Goal: Task Accomplishment & Management: Use online tool/utility

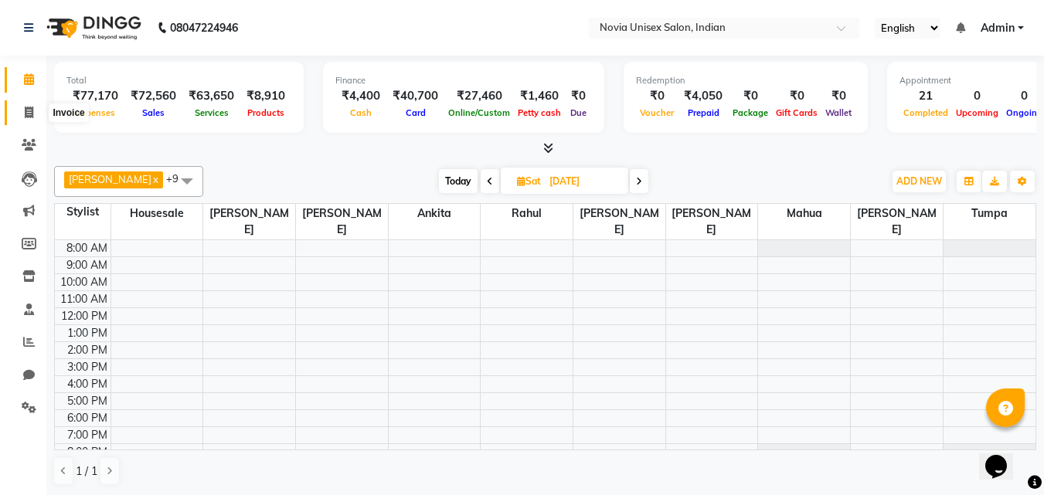
click at [28, 119] on span at bounding box center [28, 113] width 27 height 18
select select "service"
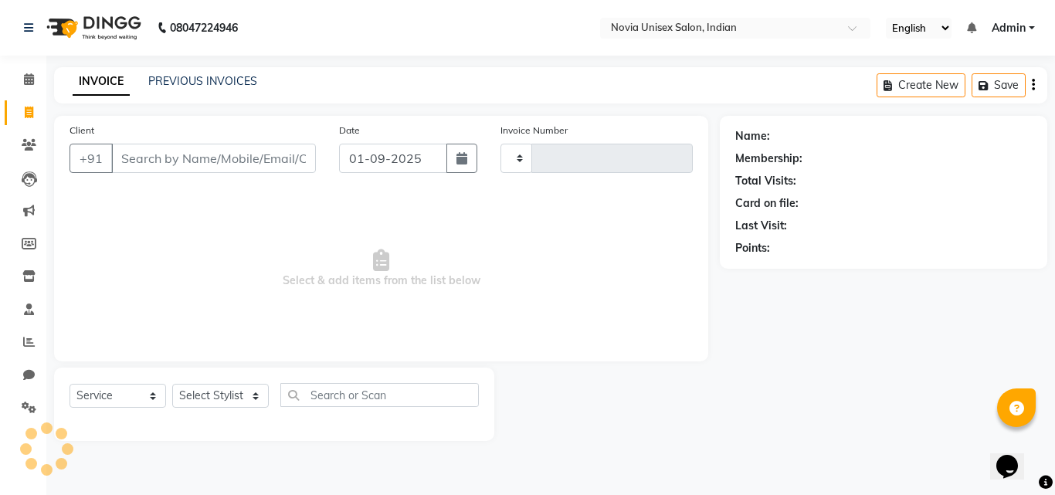
type input "1893"
select select "8772"
type input "9304004326"
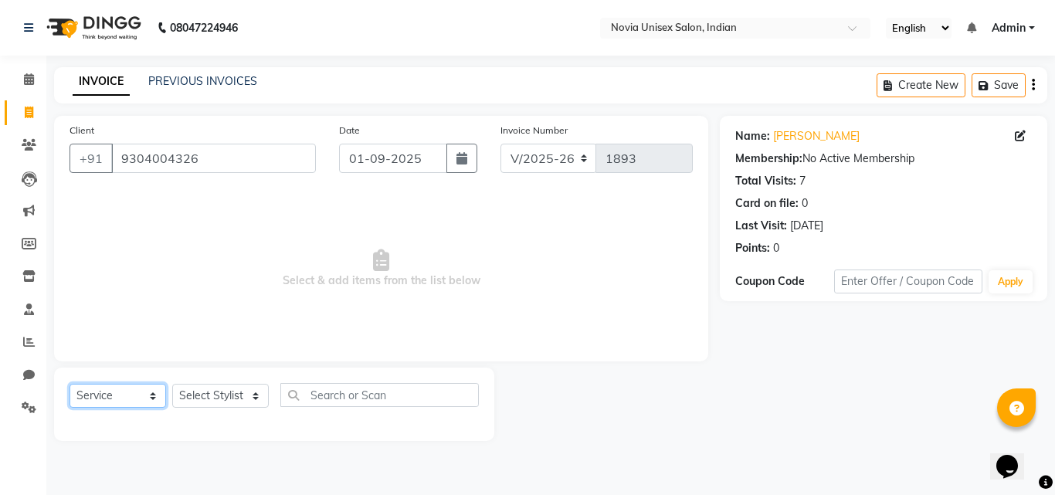
click at [138, 404] on select "Select Service Product Membership Package Voucher Prepaid Gift Card" at bounding box center [118, 396] width 97 height 24
click at [70, 384] on select "Select Service Product Membership Package Voucher Prepaid Gift Card" at bounding box center [118, 396] width 97 height 24
click at [225, 400] on select "Select Stylist [PERSON_NAME] [PERSON_NAME] housesale [PERSON_NAME] [PERSON_NAME…" at bounding box center [220, 396] width 97 height 24
select select "89585"
click at [172, 384] on select "Select Stylist [PERSON_NAME] [PERSON_NAME] housesale [PERSON_NAME] [PERSON_NAME…" at bounding box center [220, 396] width 97 height 24
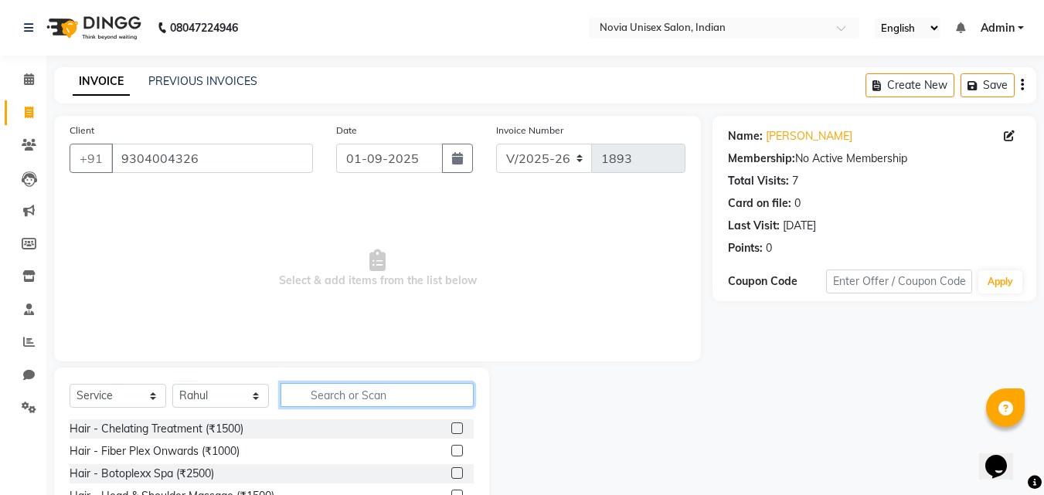
click at [356, 396] on input "text" at bounding box center [376, 395] width 193 height 24
type input "beard"
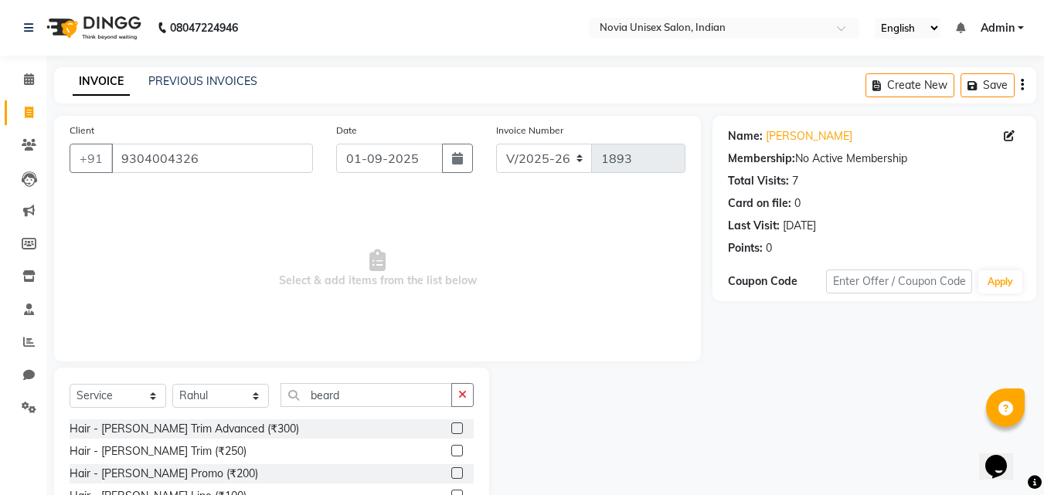
click at [457, 429] on label at bounding box center [457, 429] width 12 height 12
click at [457, 429] on input "checkbox" at bounding box center [456, 429] width 10 height 10
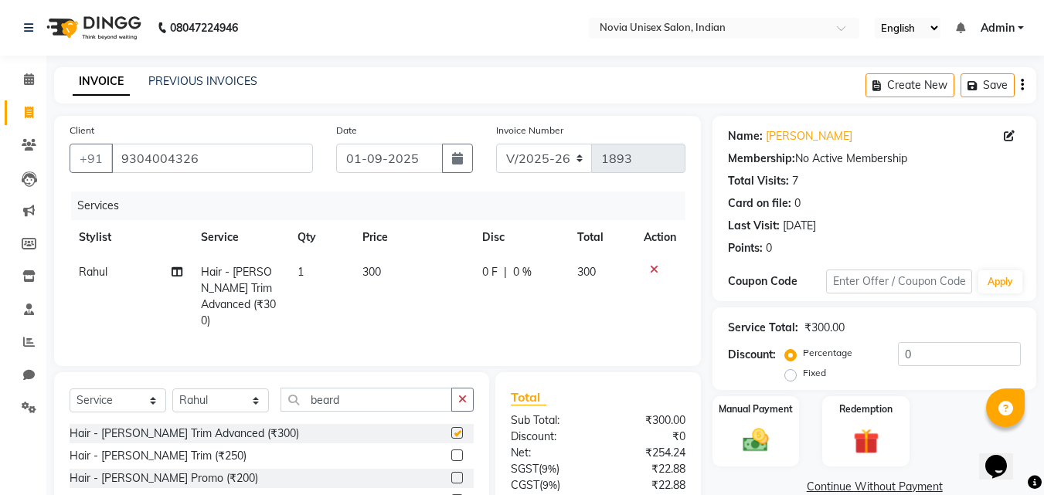
checkbox input "false"
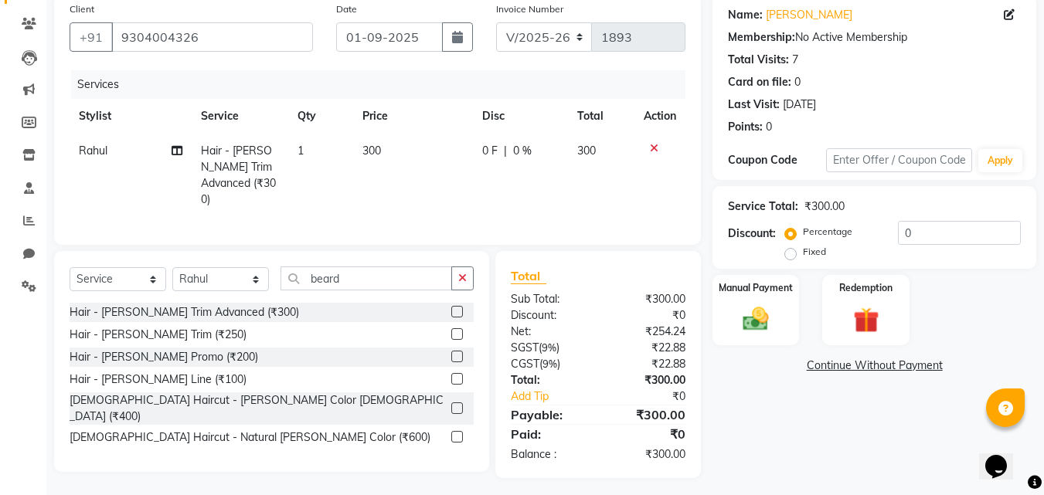
scroll to position [123, 0]
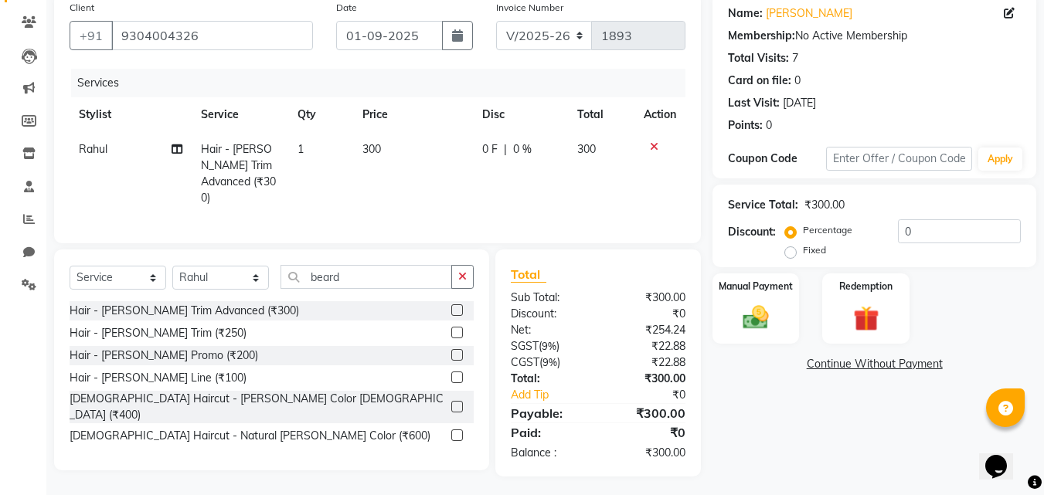
click at [766, 397] on div "Name: Raj Membership: No Active Membership Total Visits: 7 Card on file: 0 Last…" at bounding box center [879, 235] width 335 height 484
click at [757, 312] on img at bounding box center [755, 317] width 43 height 31
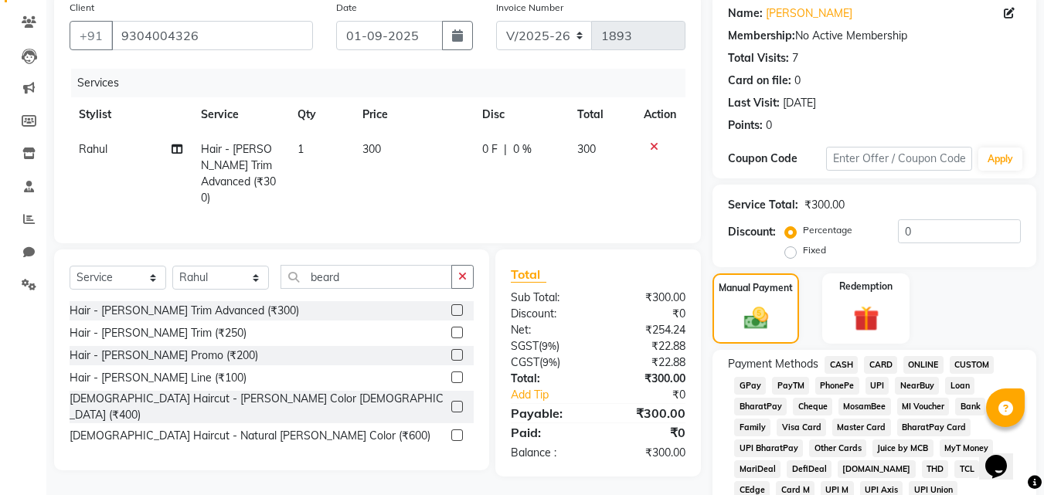
click at [838, 362] on span "CASH" at bounding box center [840, 365] width 33 height 18
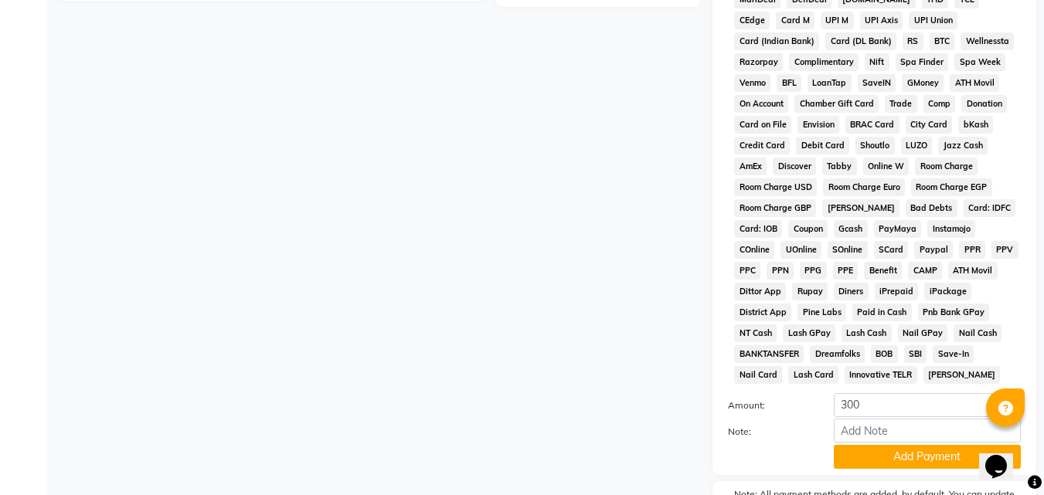
scroll to position [686, 0]
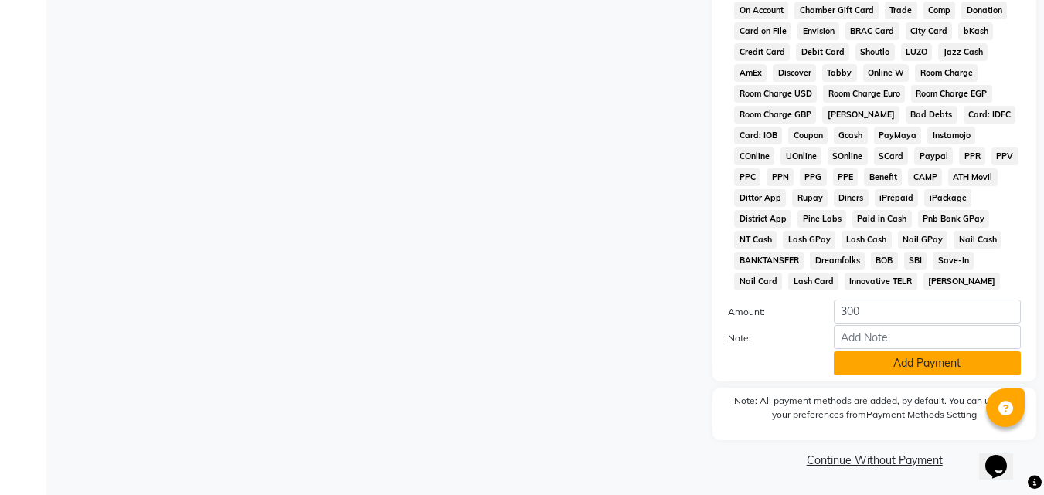
click at [924, 361] on button "Add Payment" at bounding box center [927, 364] width 187 height 24
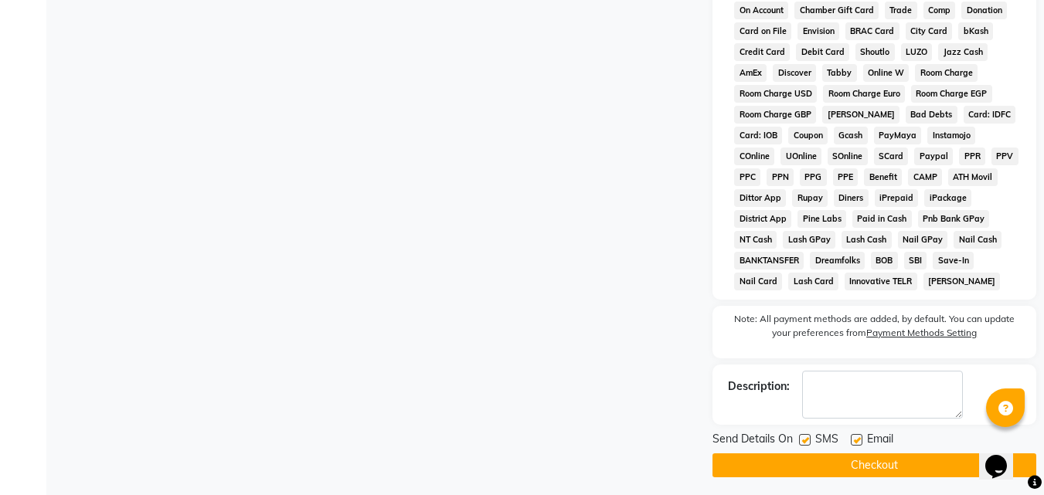
click at [830, 459] on button "Checkout" at bounding box center [874, 466] width 324 height 24
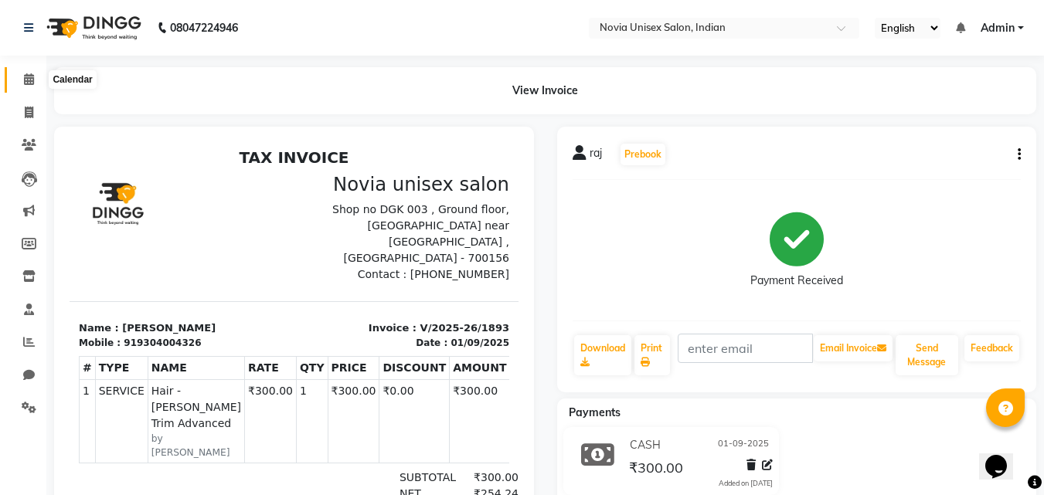
click at [36, 81] on span at bounding box center [28, 80] width 27 height 18
